Goal: Information Seeking & Learning: Compare options

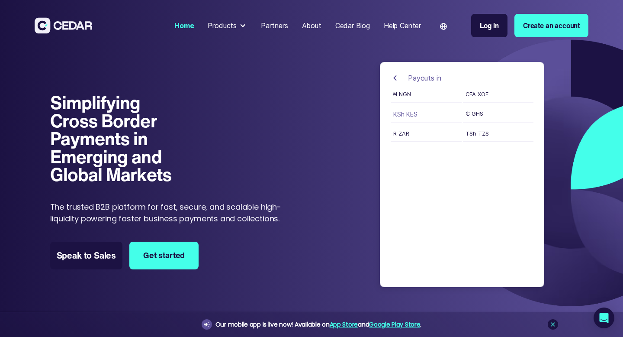
click at [401, 113] on button "KSh KES" at bounding box center [426, 115] width 71 height 13
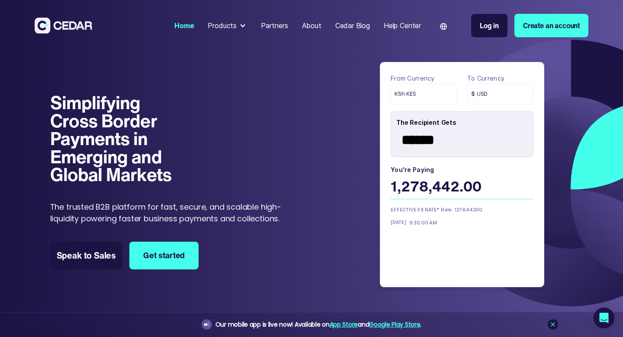
click at [409, 98] on div "KSh KES" at bounding box center [424, 94] width 66 height 21
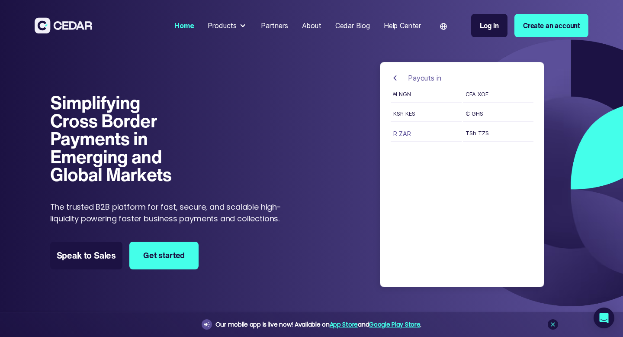
click at [409, 135] on button "R ZAR" at bounding box center [426, 135] width 71 height 13
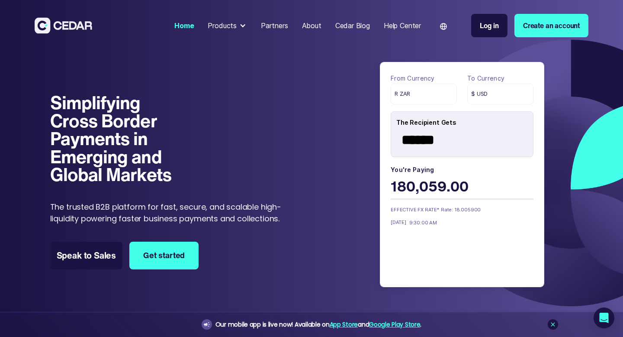
click at [414, 89] on div "R ZAR" at bounding box center [424, 94] width 66 height 21
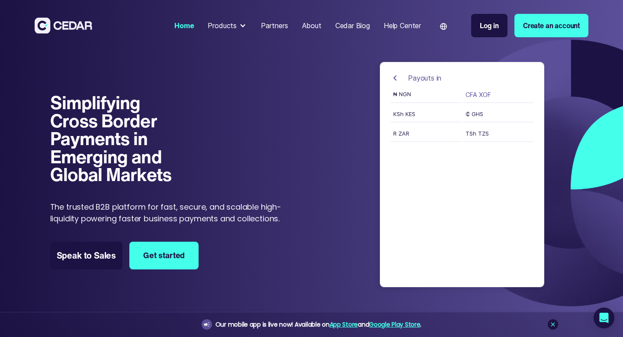
click at [476, 99] on button "CFA XOF" at bounding box center [498, 96] width 71 height 13
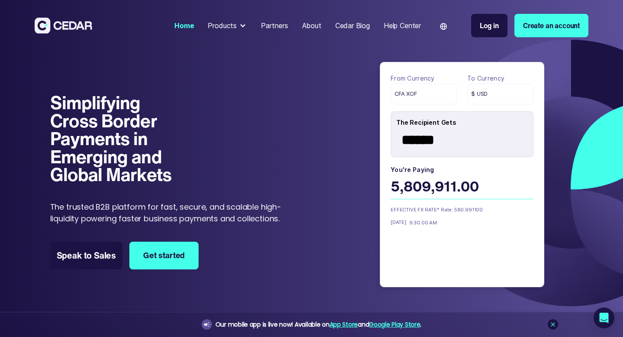
click at [397, 93] on span "CFA XOF" at bounding box center [406, 94] width 23 height 8
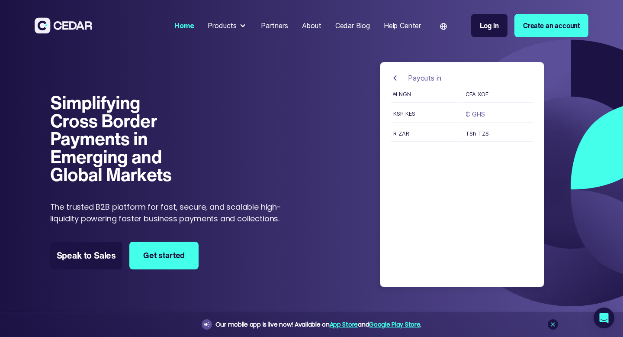
click at [478, 114] on button "₵ GHS" at bounding box center [498, 115] width 71 height 13
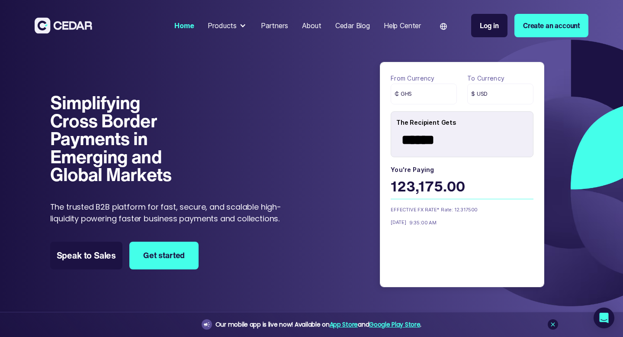
click at [425, 86] on div "₵ GHS" at bounding box center [424, 94] width 66 height 21
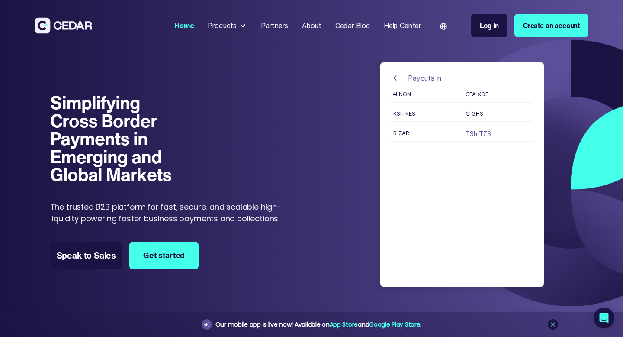
click at [470, 138] on button "TSh TZS" at bounding box center [498, 135] width 71 height 13
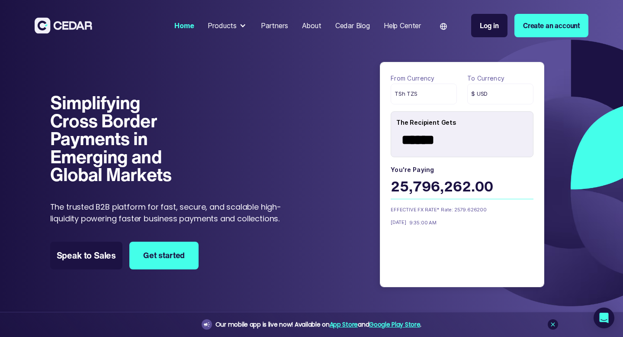
click at [483, 93] on span "$ USD" at bounding box center [479, 94] width 16 height 8
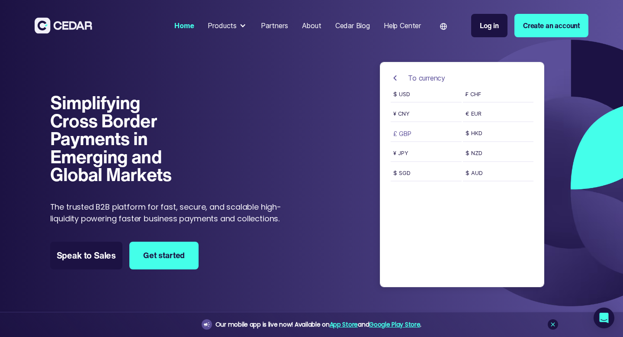
click at [405, 132] on button "£ GBP" at bounding box center [426, 135] width 71 height 13
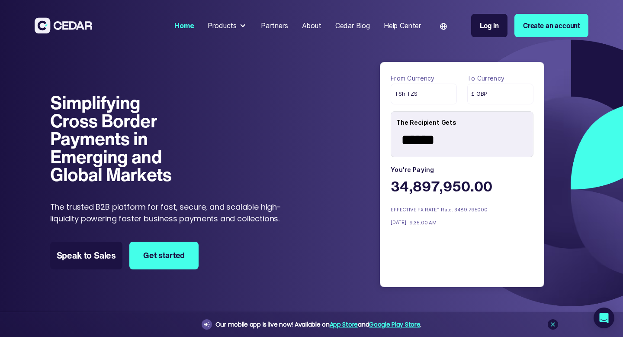
click at [402, 92] on span "TSh TZS" at bounding box center [406, 94] width 23 height 8
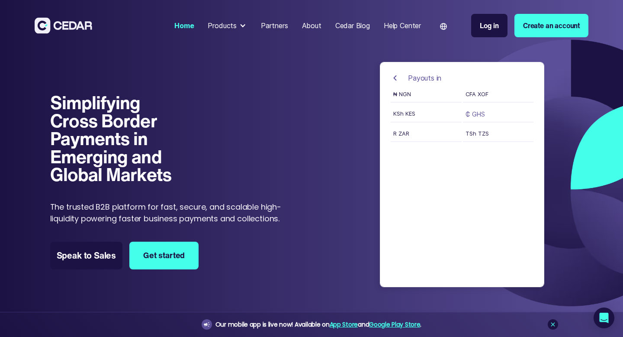
click at [480, 110] on button "₵ GHS" at bounding box center [498, 115] width 71 height 13
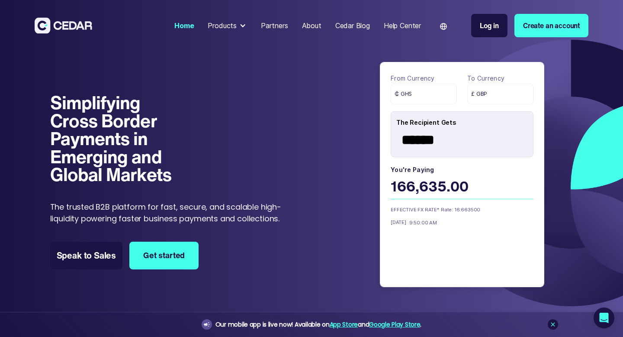
click at [405, 93] on span "₵ GHS" at bounding box center [403, 94] width 17 height 8
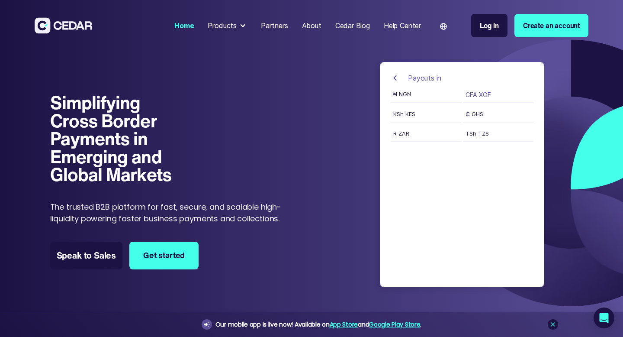
click at [476, 97] on button "CFA XOF" at bounding box center [498, 96] width 71 height 13
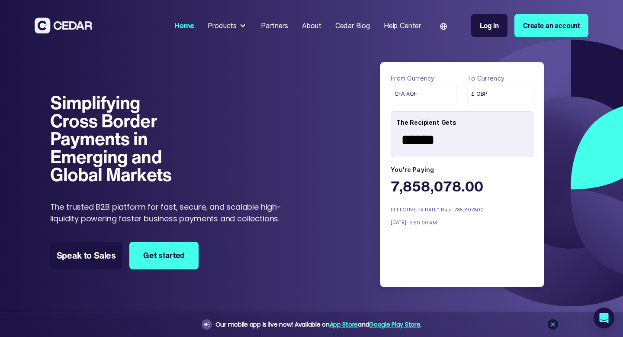
click at [412, 95] on span "CFA XOF" at bounding box center [406, 94] width 23 height 8
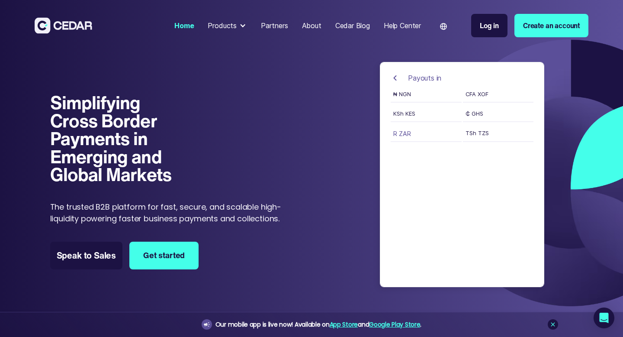
click at [404, 132] on button "R ZAR" at bounding box center [426, 135] width 71 height 13
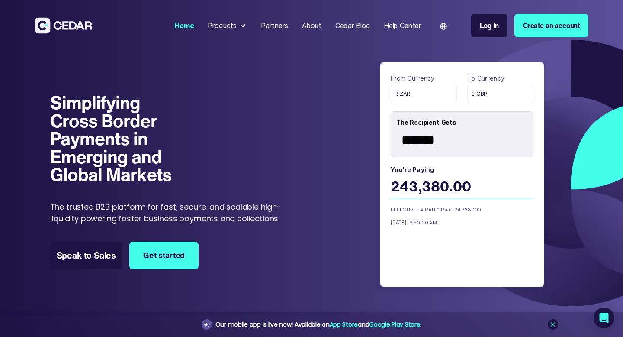
click at [406, 93] on span "R ZAR" at bounding box center [403, 94] width 16 height 8
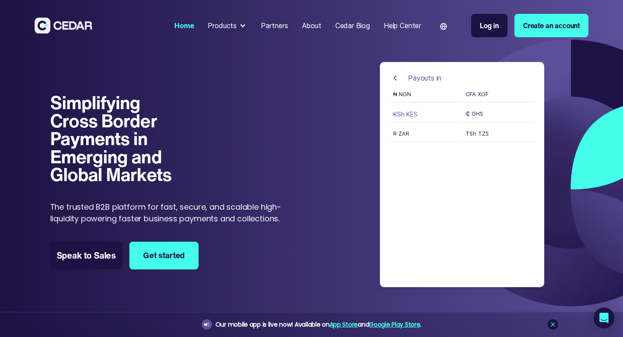
click at [410, 114] on button "KSh KES" at bounding box center [426, 115] width 71 height 13
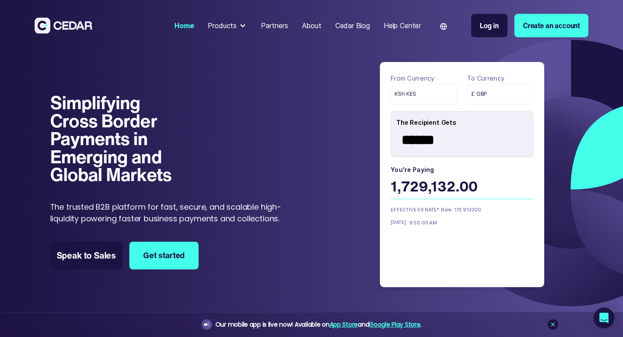
click at [409, 95] on span "KSh KES" at bounding box center [406, 94] width 22 height 8
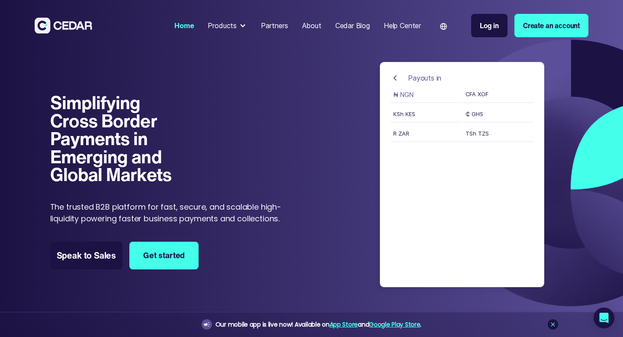
click at [409, 97] on button "₦ NGN" at bounding box center [426, 96] width 71 height 13
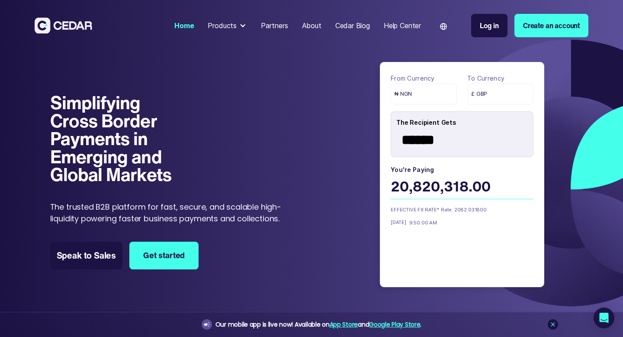
click at [478, 90] on span "£ GBP" at bounding box center [479, 94] width 16 height 8
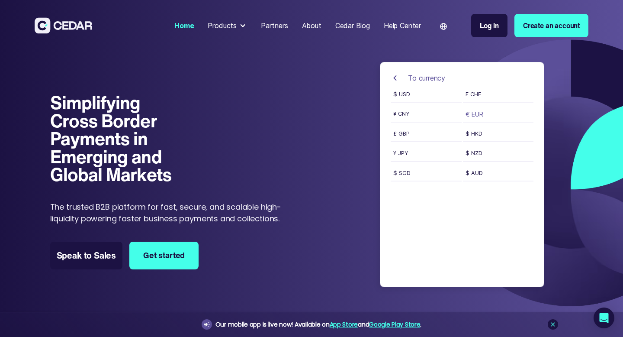
click at [464, 112] on button "€ EUR" at bounding box center [498, 115] width 71 height 13
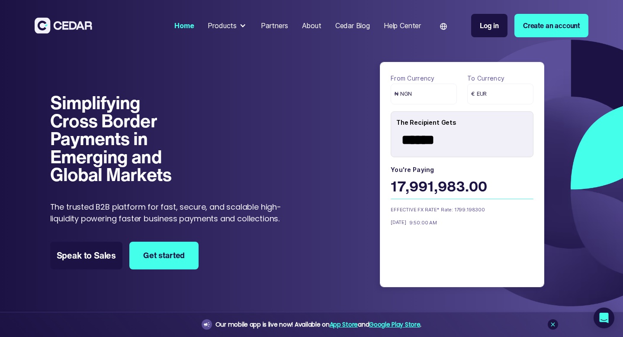
click at [443, 97] on div "₦ NGN" at bounding box center [424, 94] width 66 height 21
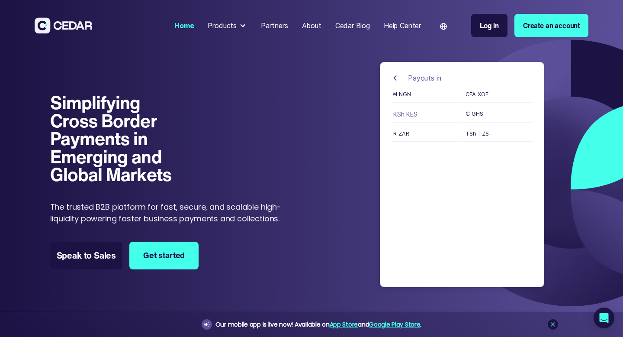
click at [413, 115] on button "KSh KES" at bounding box center [426, 115] width 71 height 13
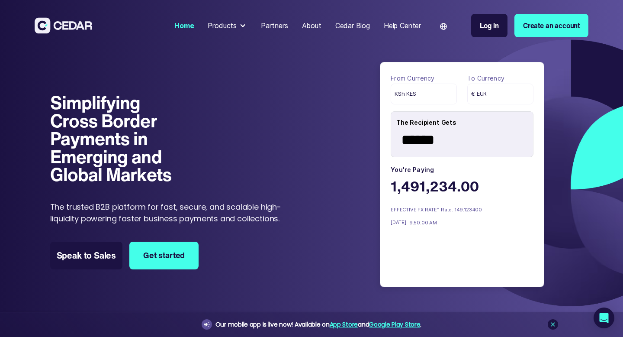
click at [423, 96] on div "KSh KES" at bounding box center [424, 94] width 66 height 21
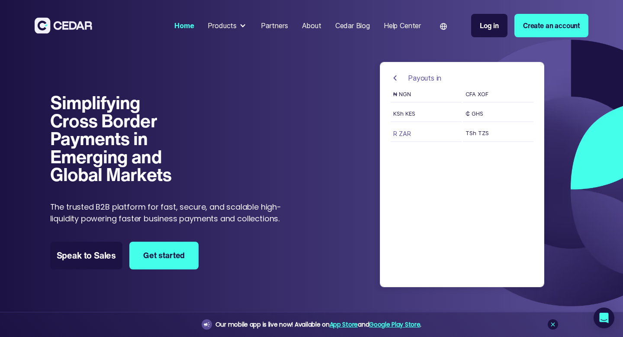
click at [405, 133] on button "R ZAR" at bounding box center [426, 135] width 71 height 13
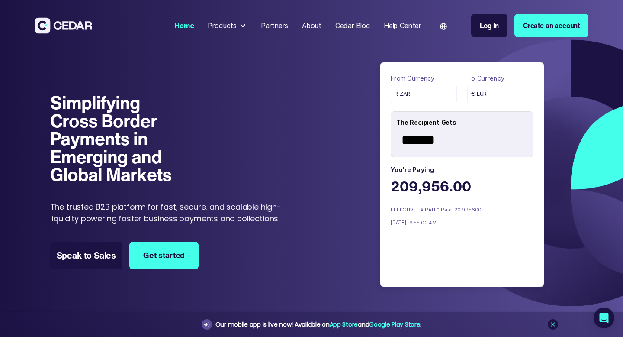
click at [421, 90] on div "R ZAR" at bounding box center [424, 94] width 66 height 21
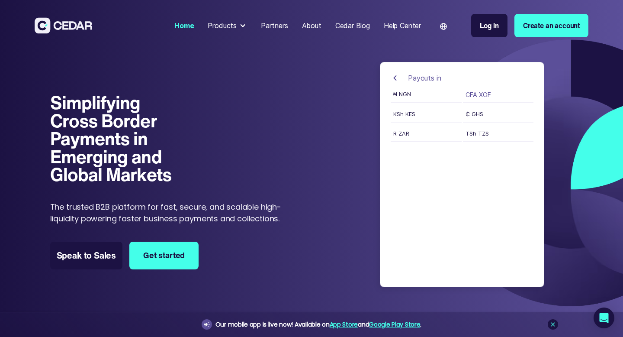
click at [478, 97] on button "CFA XOF" at bounding box center [498, 96] width 71 height 13
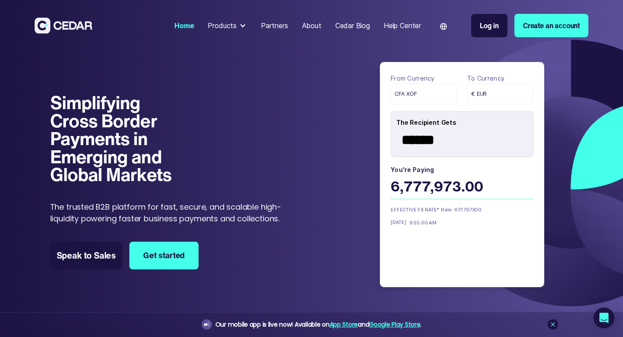
click at [416, 95] on span "CFA XOF" at bounding box center [406, 94] width 23 height 8
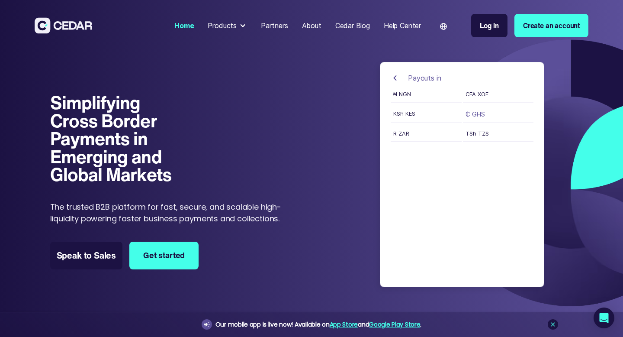
click at [475, 117] on button "₵ GHS" at bounding box center [498, 115] width 71 height 13
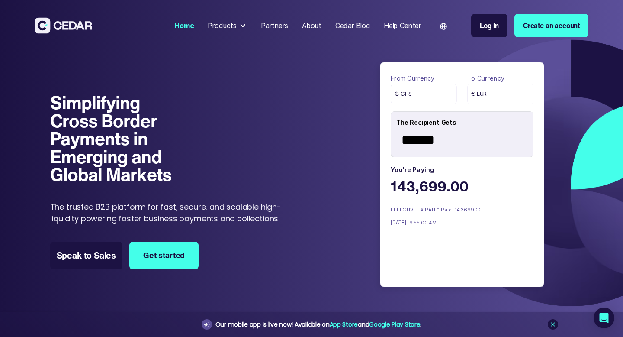
click at [411, 89] on div "₵ GHS" at bounding box center [424, 94] width 66 height 21
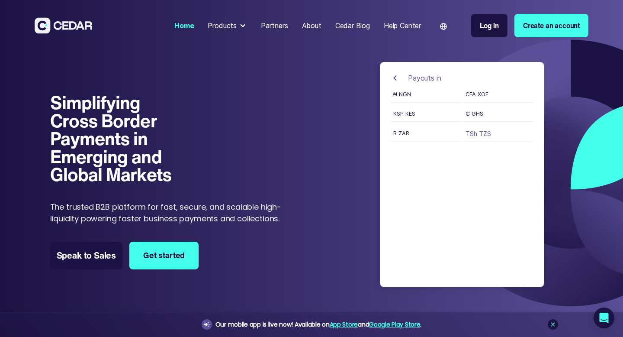
click at [474, 137] on button "TSh TZS" at bounding box center [498, 135] width 71 height 13
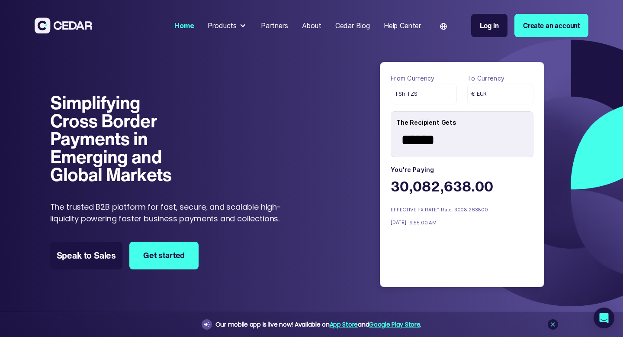
click at [412, 91] on span "TSh TZS" at bounding box center [406, 94] width 23 height 8
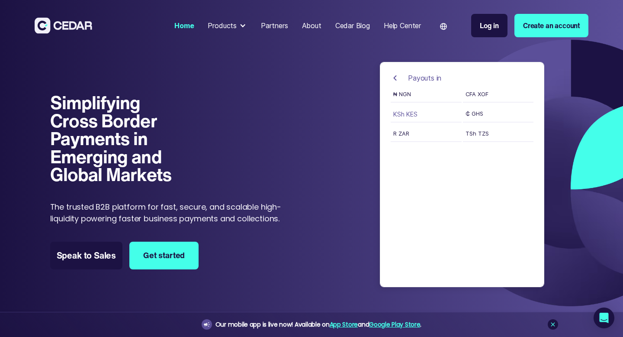
click at [405, 113] on button "KSh KES" at bounding box center [426, 115] width 71 height 13
